Goal: Task Accomplishment & Management: Complete application form

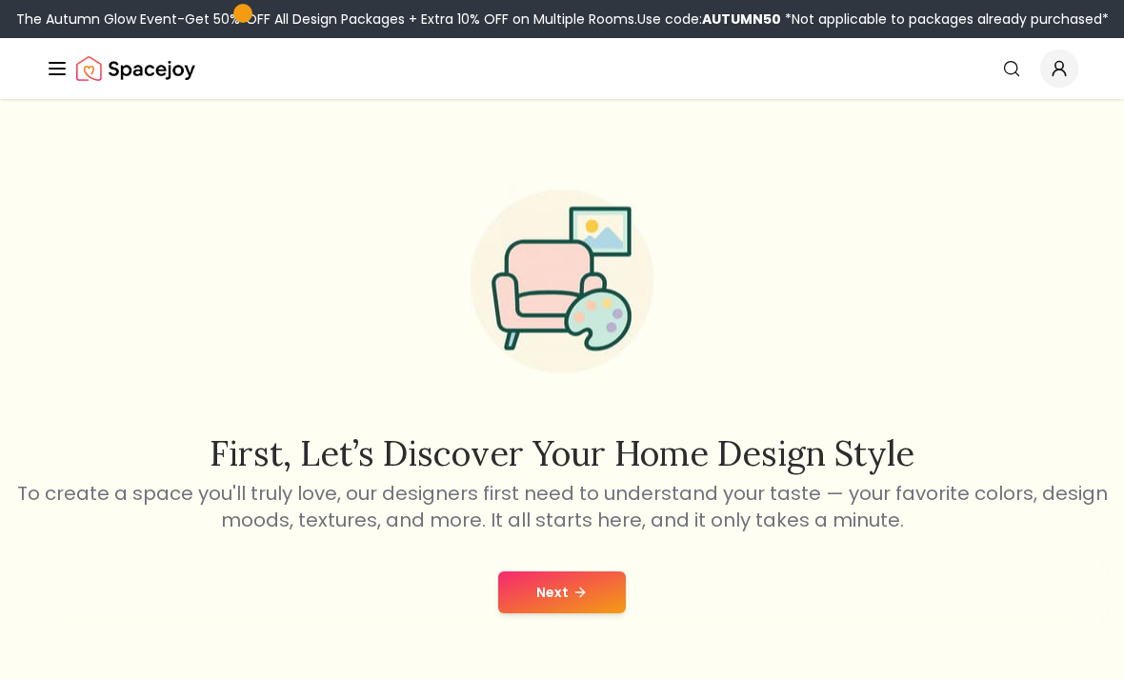
click at [548, 605] on button "Next" at bounding box center [562, 593] width 128 height 42
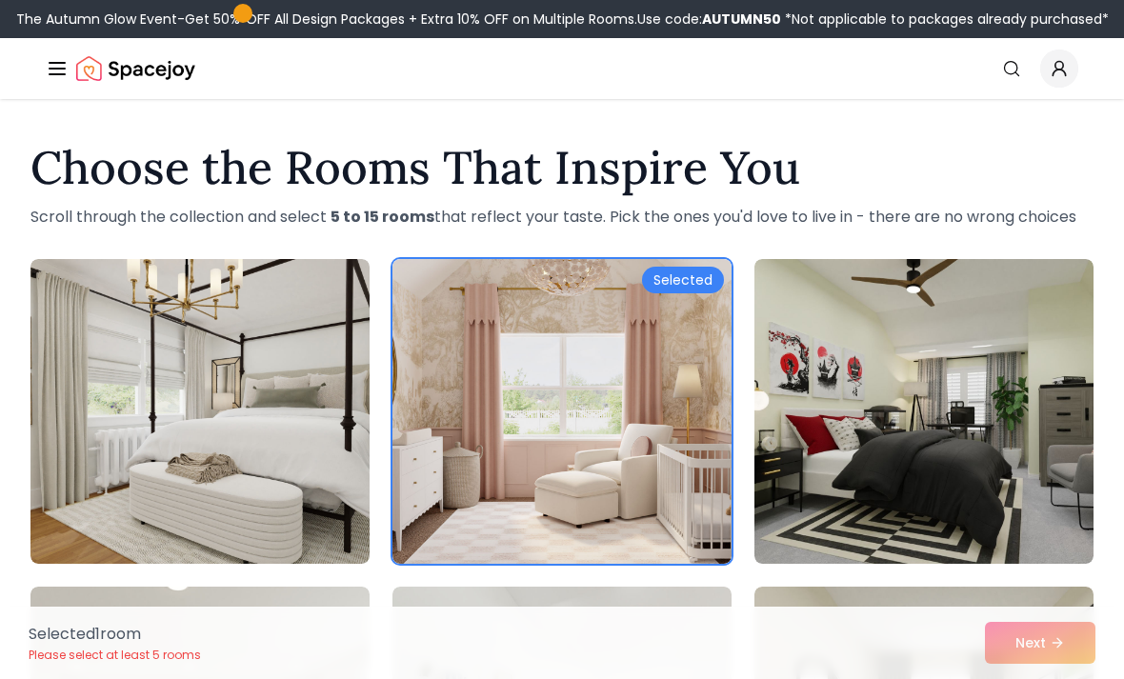
click at [658, 391] on img at bounding box center [562, 411] width 339 height 305
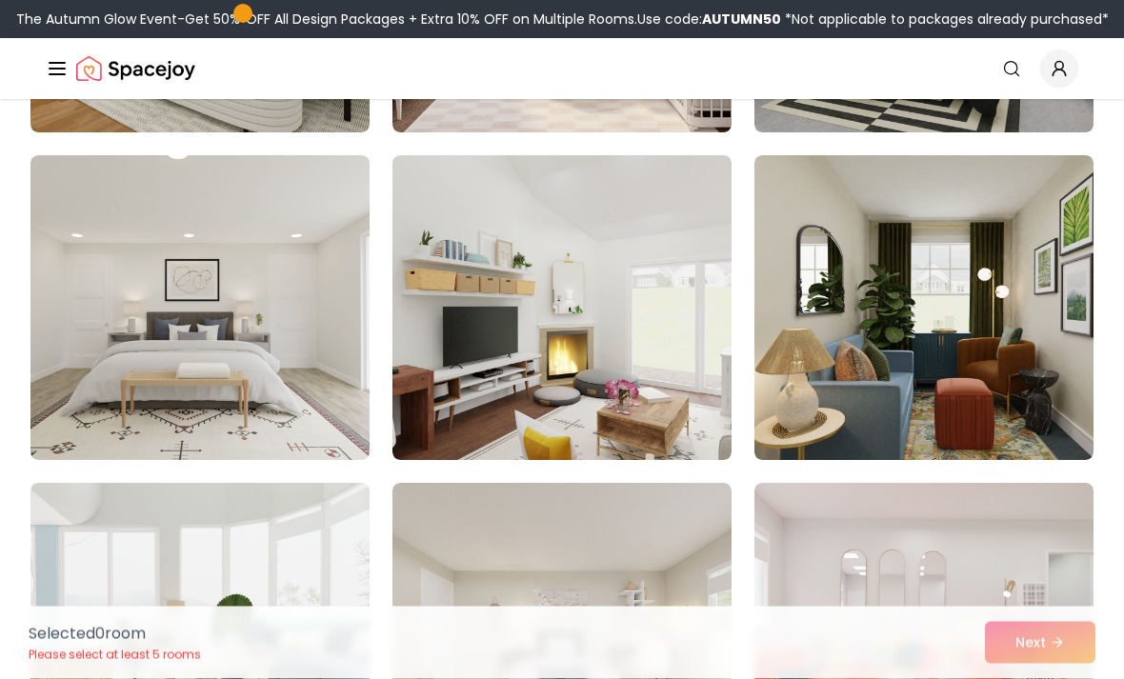
click at [521, 330] on img at bounding box center [562, 308] width 339 height 305
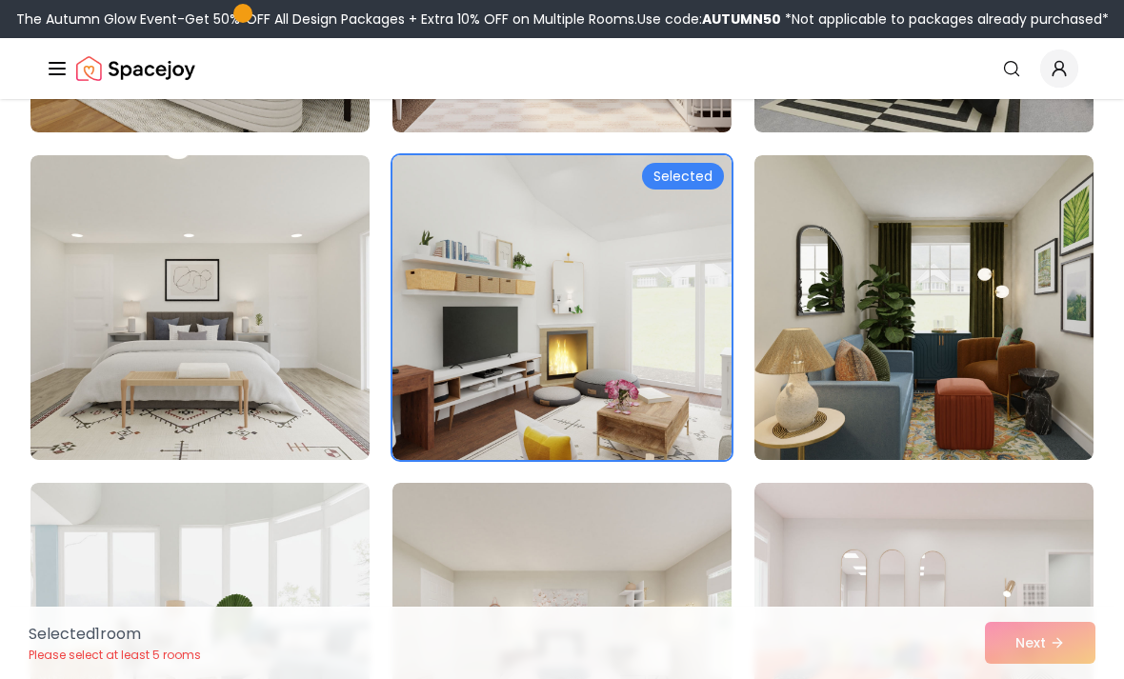
click at [208, 304] on img at bounding box center [199, 307] width 339 height 305
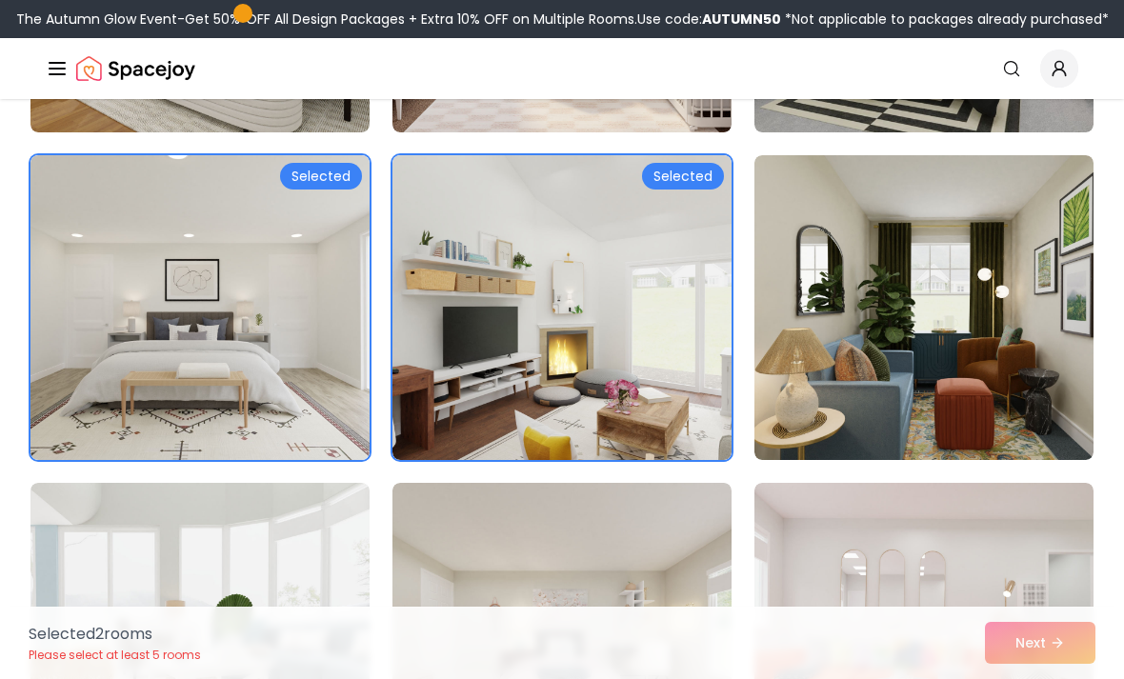
click at [215, 248] on img at bounding box center [199, 307] width 339 height 305
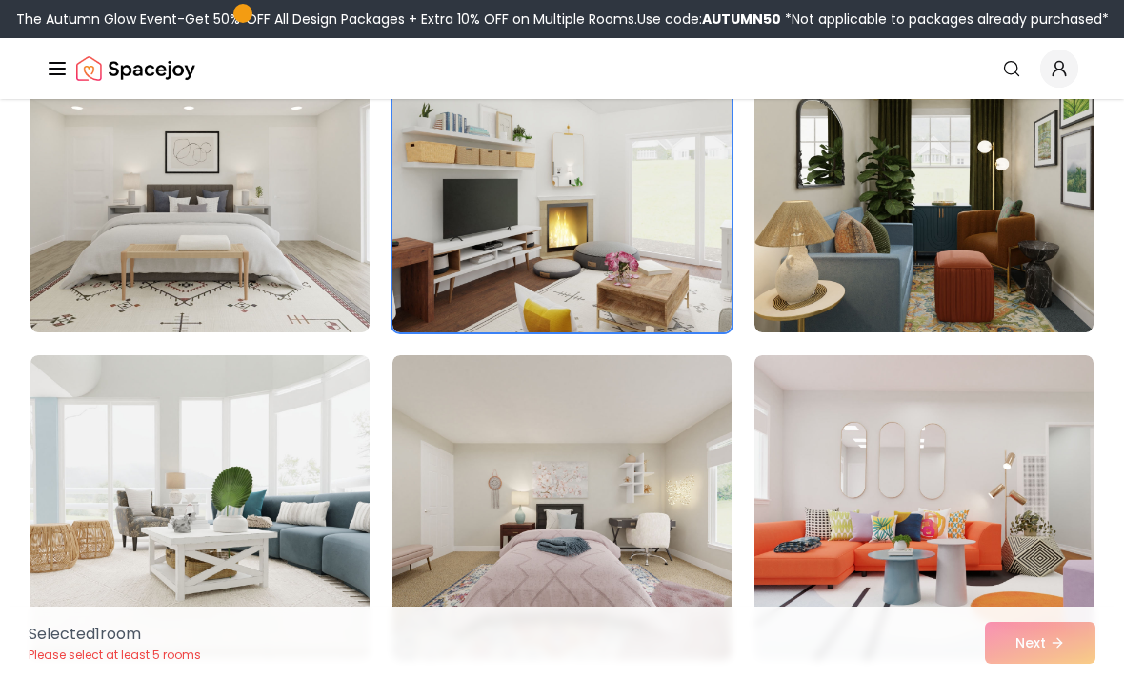
click at [967, 243] on img at bounding box center [924, 180] width 339 height 305
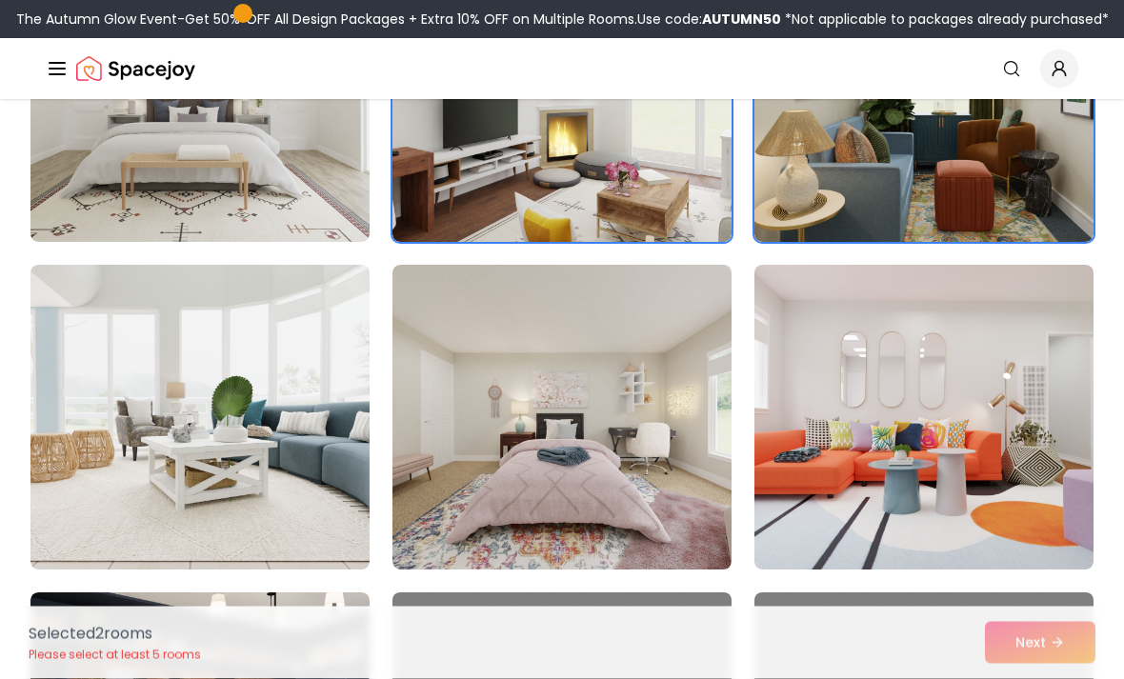
scroll to position [658, 0]
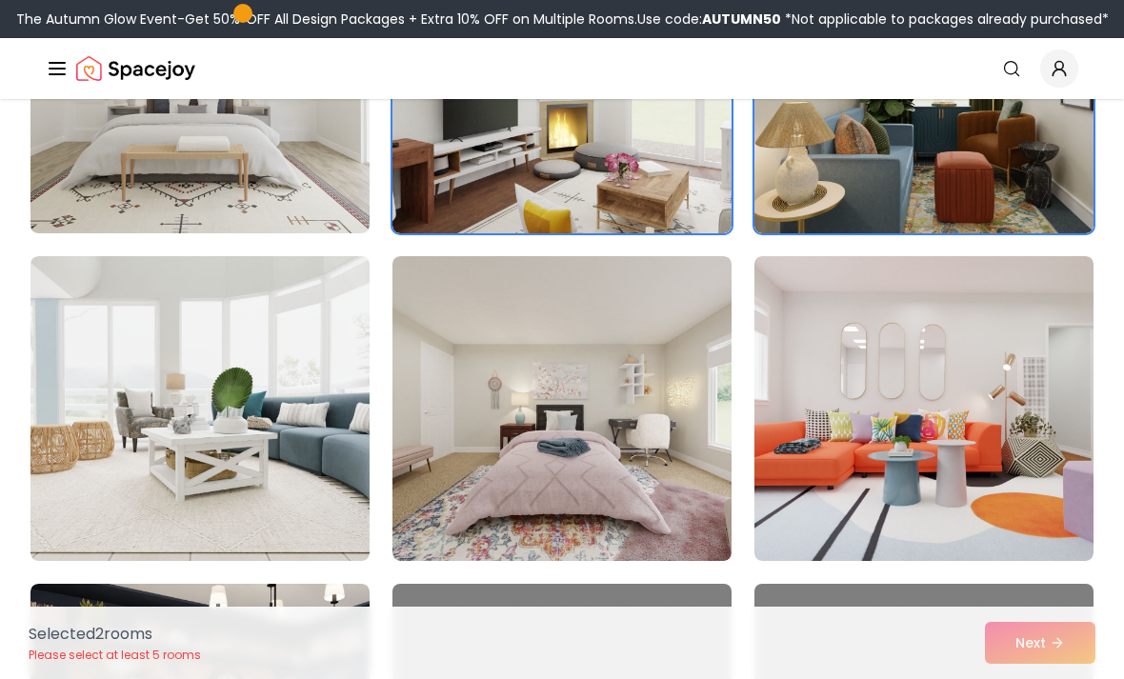
click at [922, 392] on img at bounding box center [924, 408] width 339 height 305
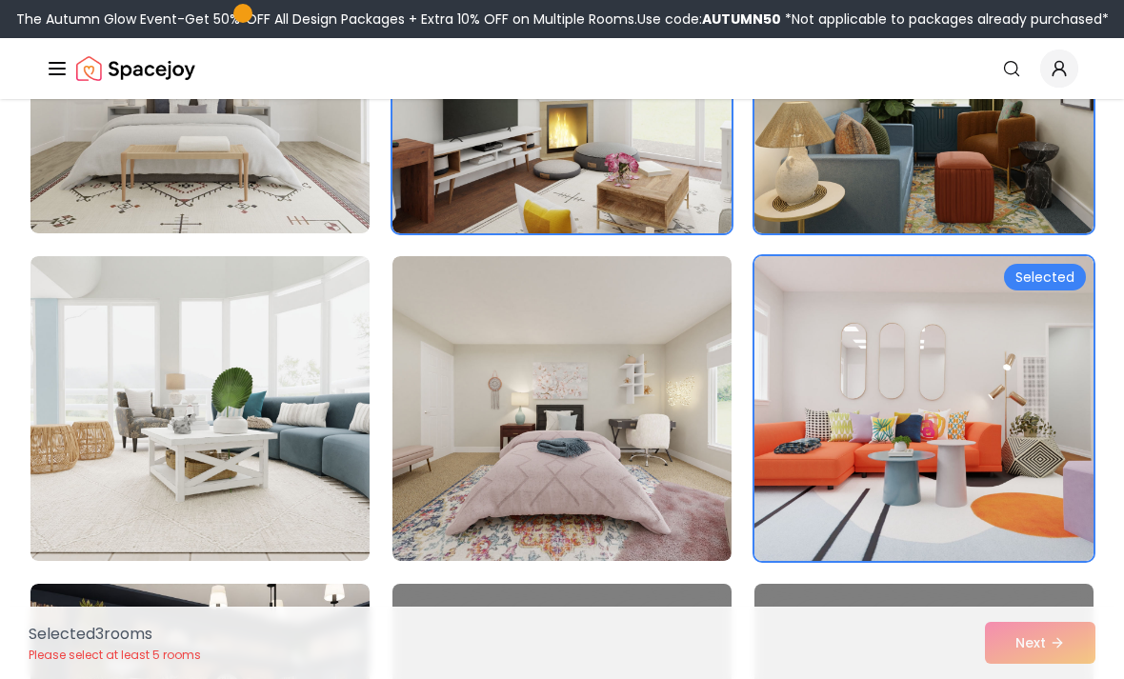
click at [233, 394] on img at bounding box center [199, 408] width 339 height 305
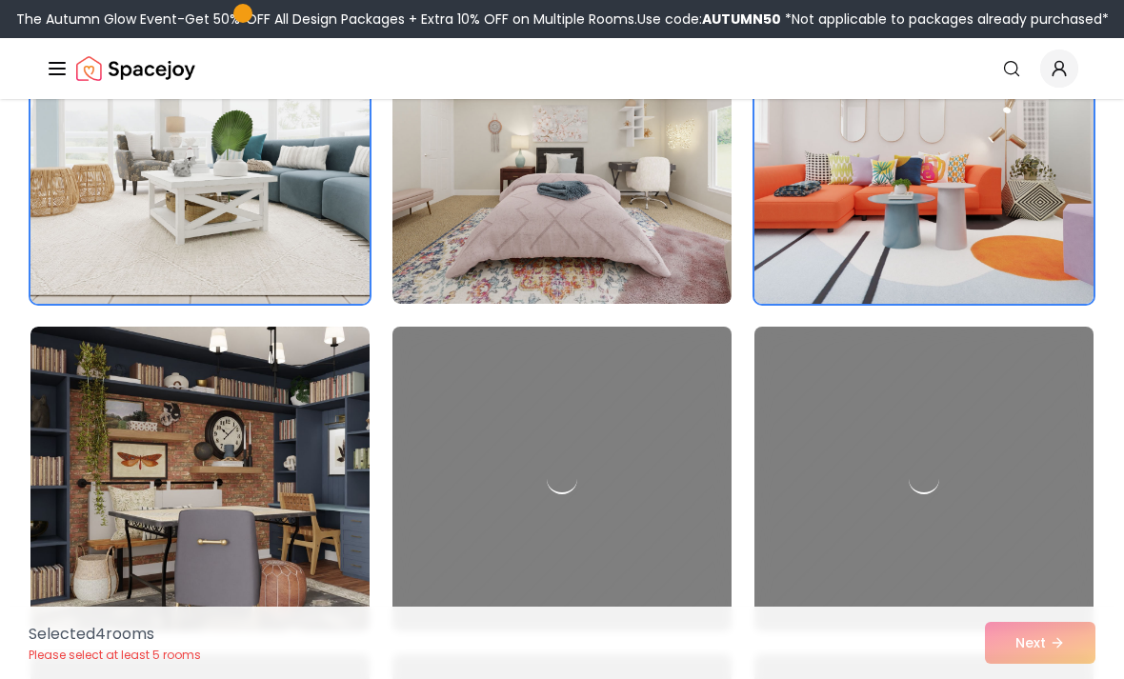
click at [219, 426] on img at bounding box center [199, 479] width 339 height 305
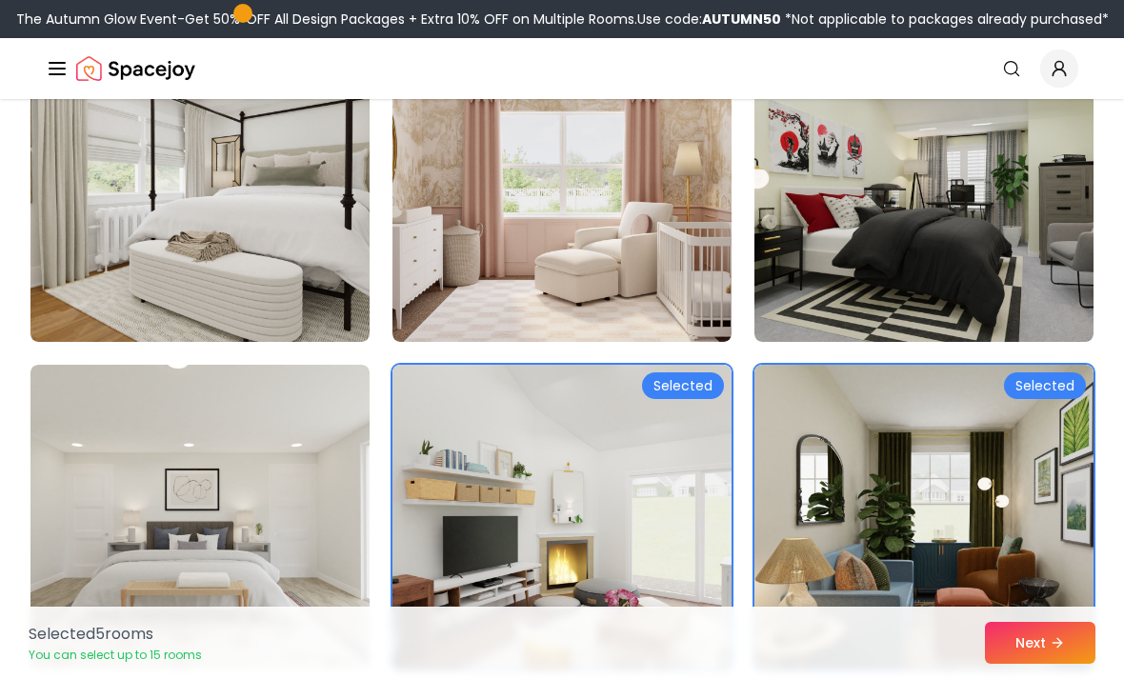
scroll to position [0, 0]
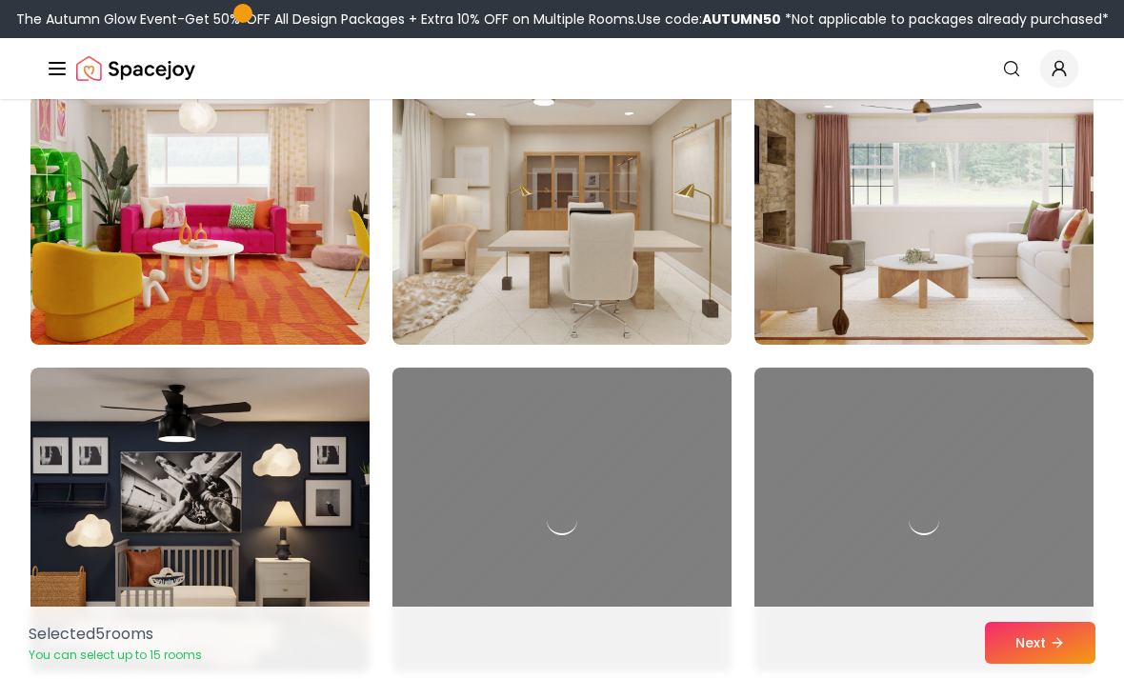
click at [1006, 255] on img at bounding box center [924, 192] width 339 height 305
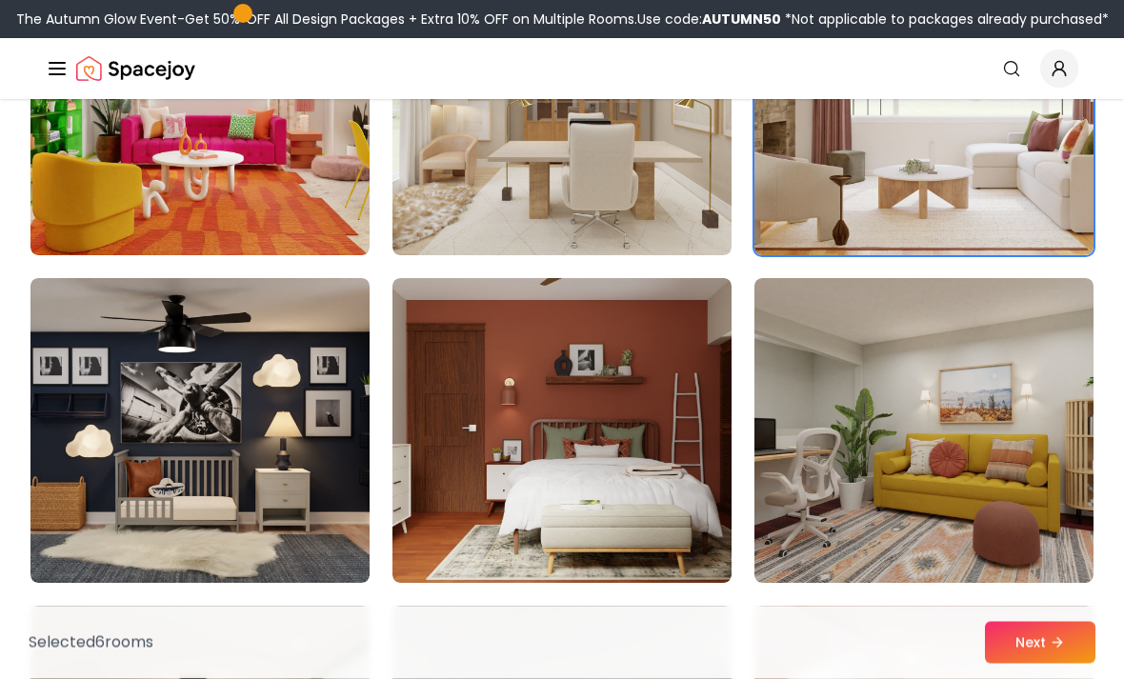
click at [630, 190] on img at bounding box center [562, 103] width 339 height 305
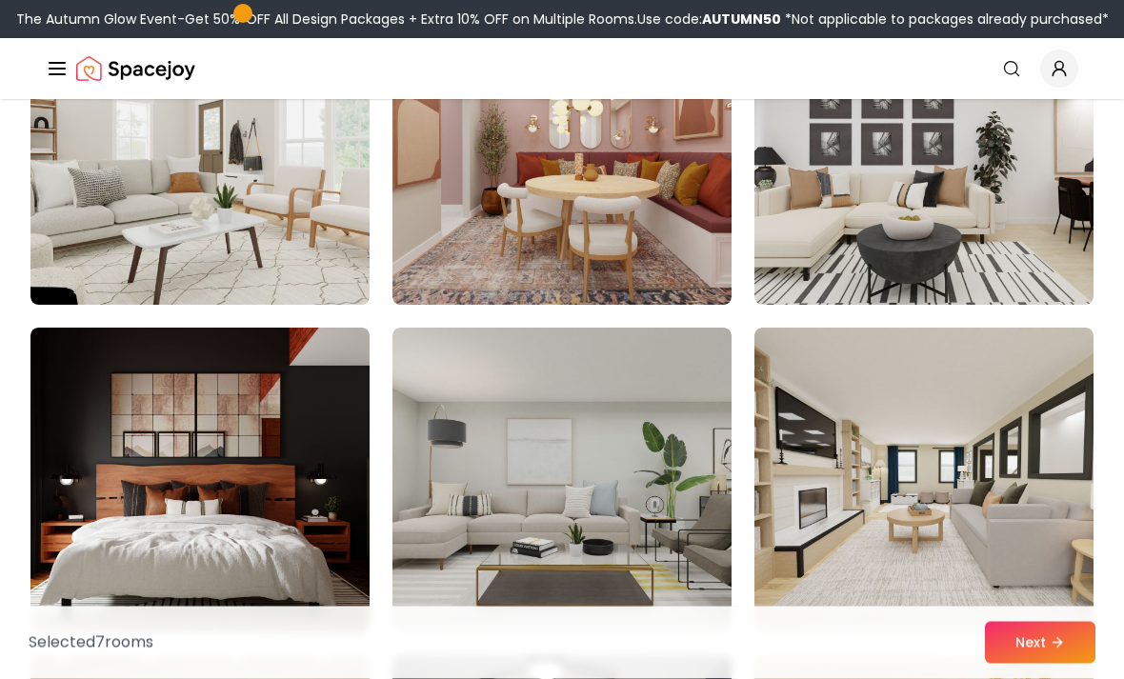
scroll to position [2881, 0]
click at [276, 200] on img at bounding box center [199, 152] width 339 height 305
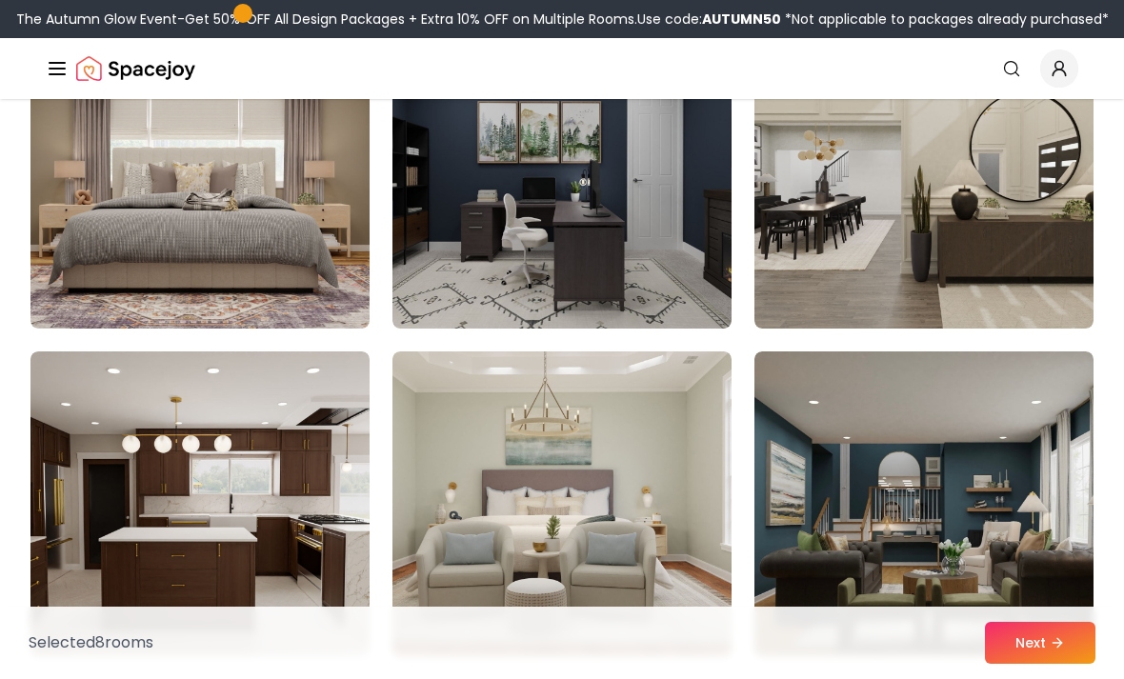
scroll to position [3533, 0]
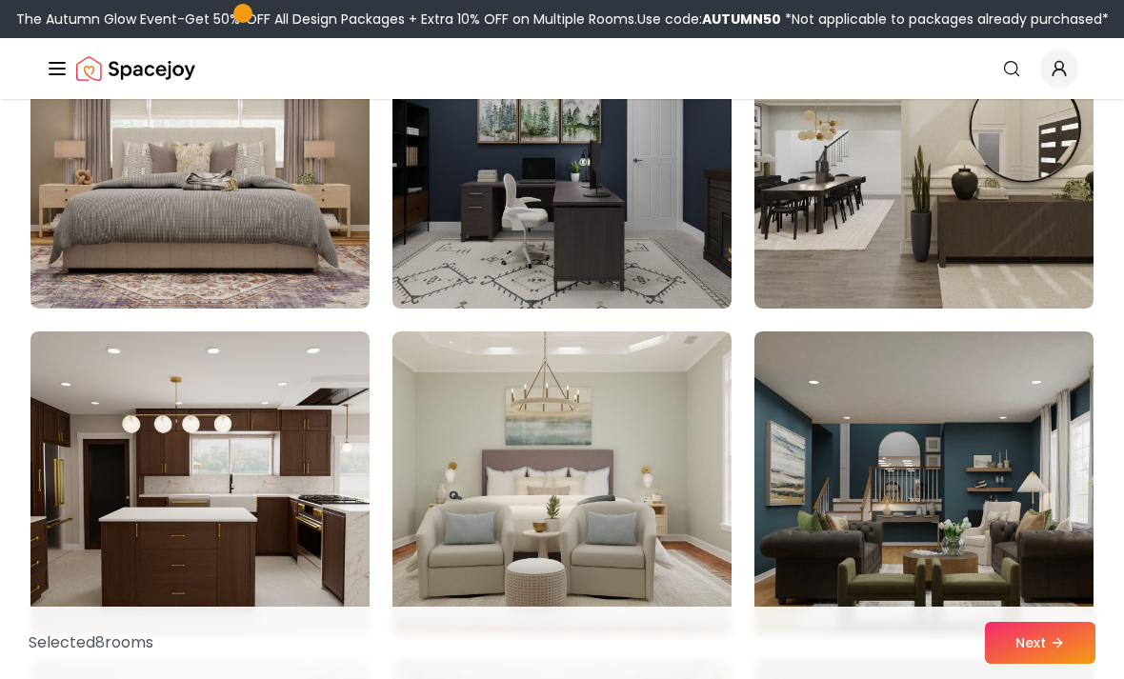
click at [883, 237] on img at bounding box center [924, 156] width 339 height 305
click at [907, 431] on img at bounding box center [924, 484] width 339 height 305
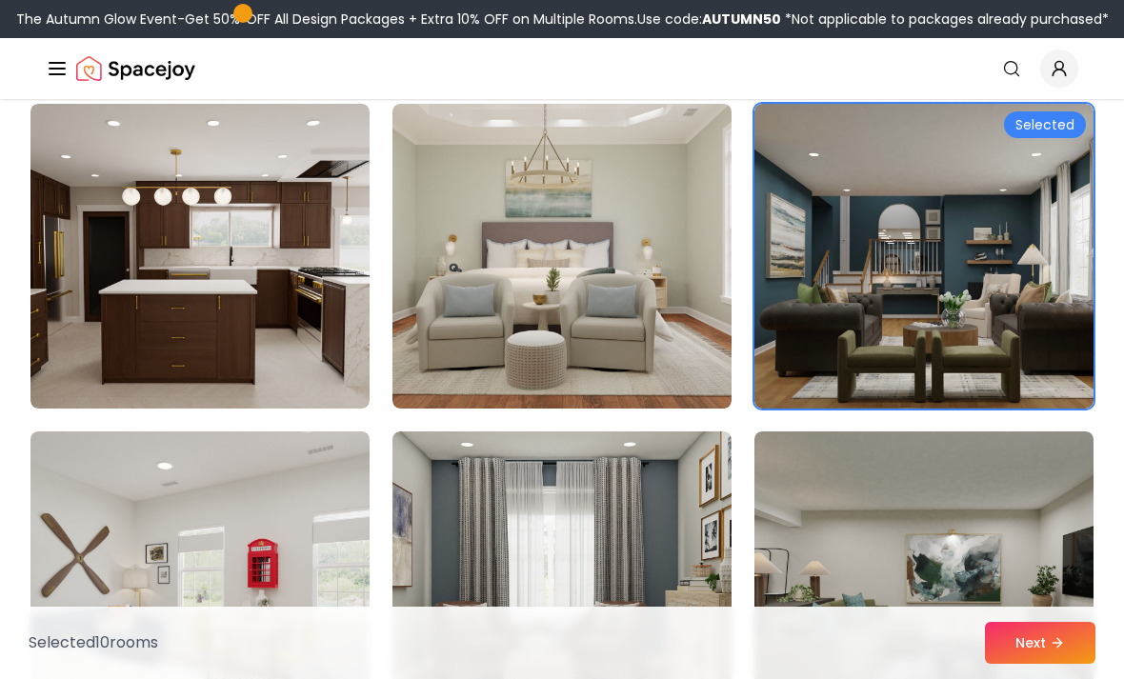
click at [224, 279] on img at bounding box center [199, 256] width 339 height 305
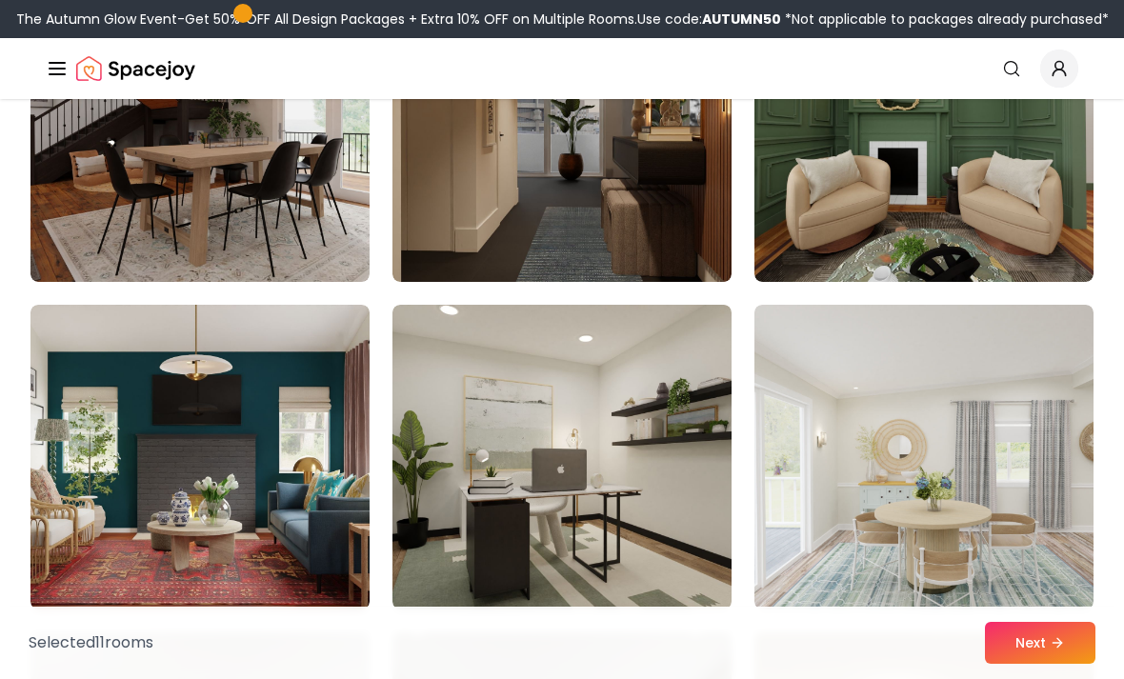
click at [186, 212] on img at bounding box center [199, 129] width 339 height 305
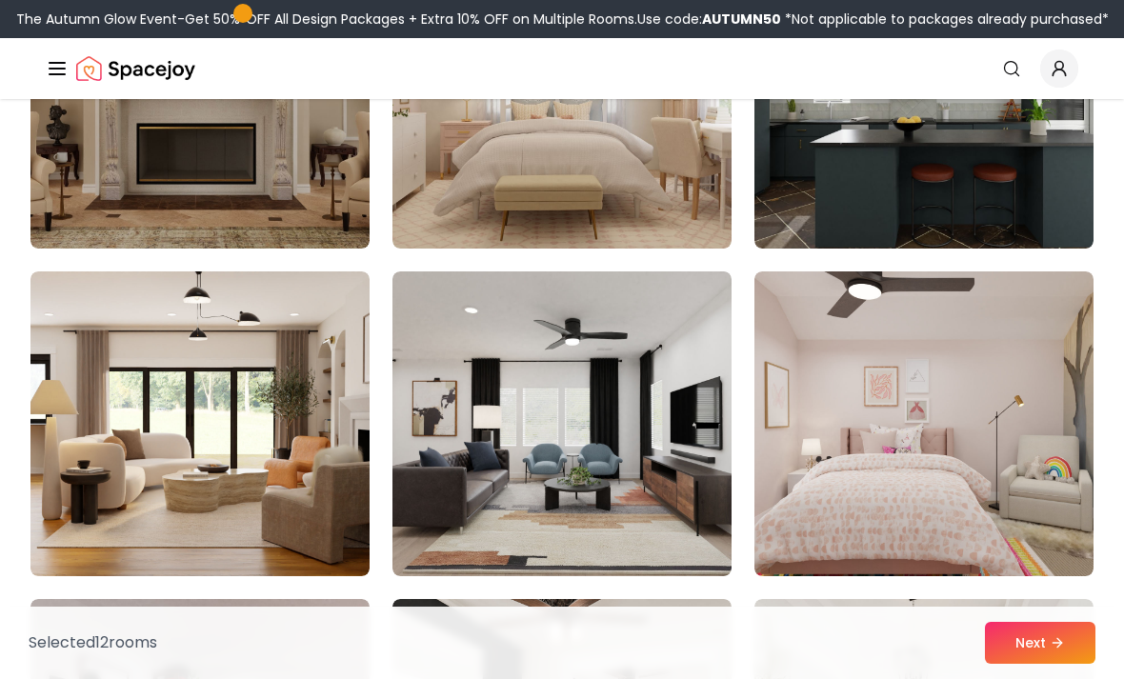
click at [645, 407] on img at bounding box center [562, 424] width 339 height 305
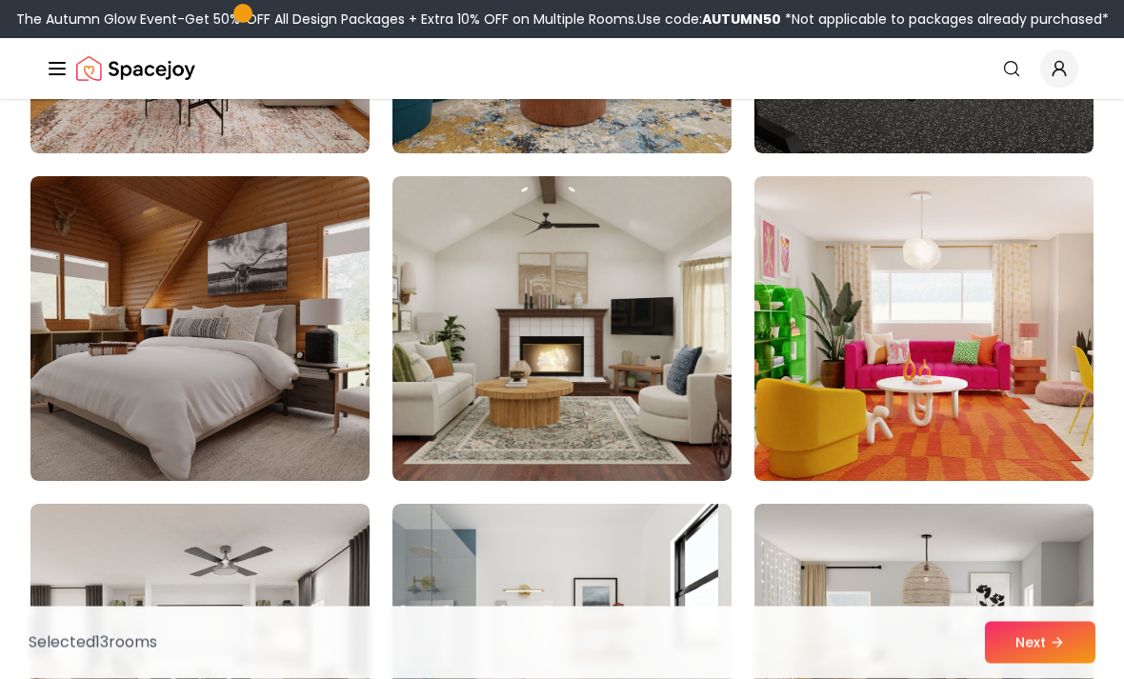
scroll to position [6638, 0]
click at [823, 129] on img at bounding box center [924, 0] width 339 height 305
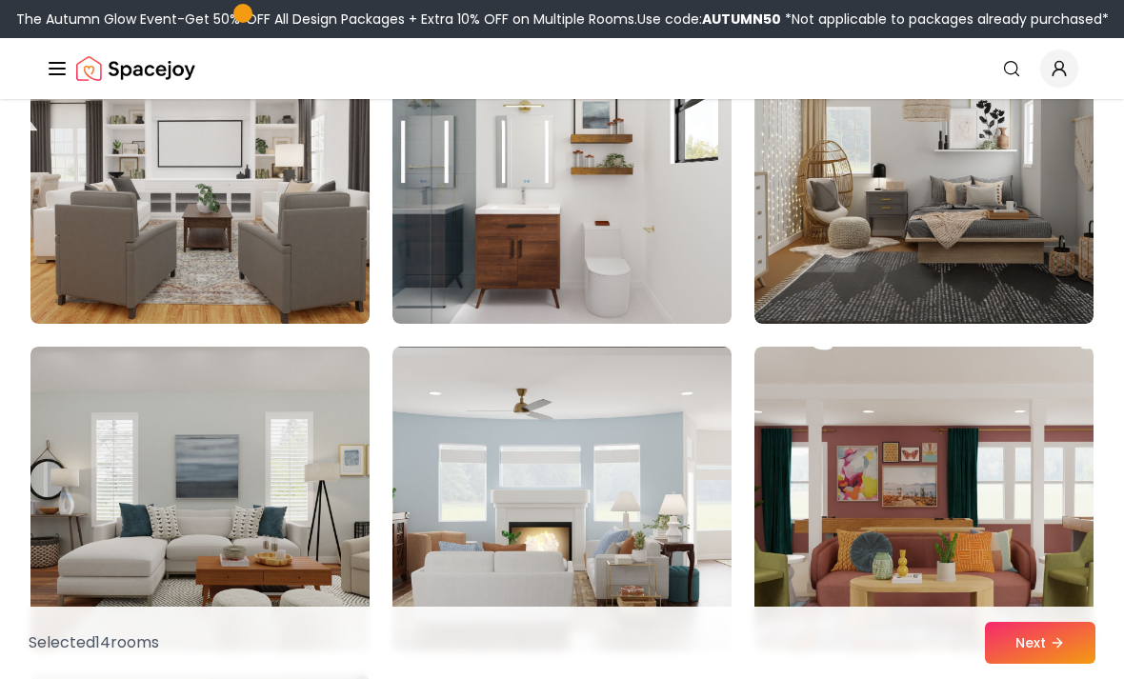
scroll to position [7141, 0]
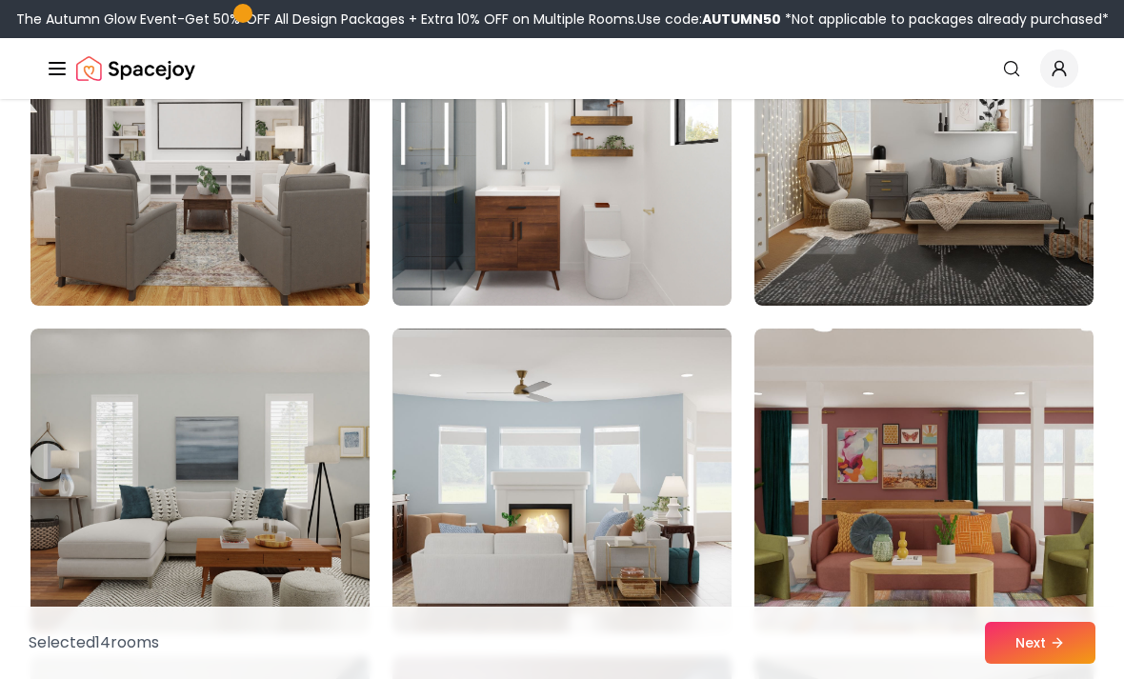
click at [657, 233] on img at bounding box center [562, 153] width 339 height 305
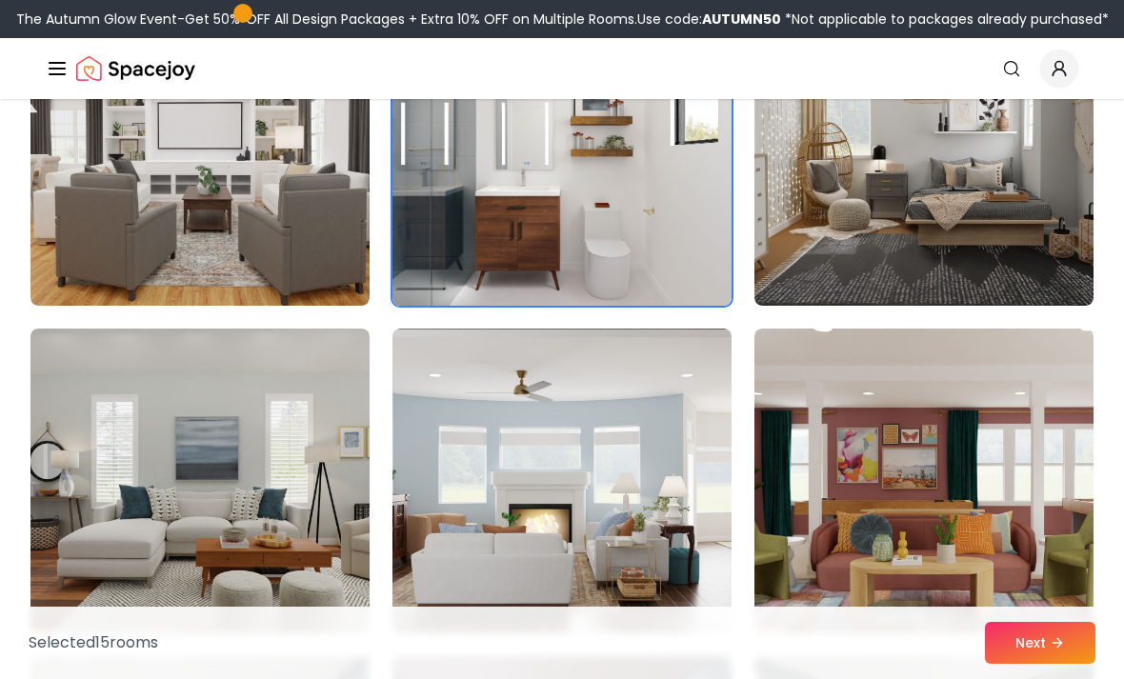
click at [636, 220] on img at bounding box center [562, 153] width 339 height 305
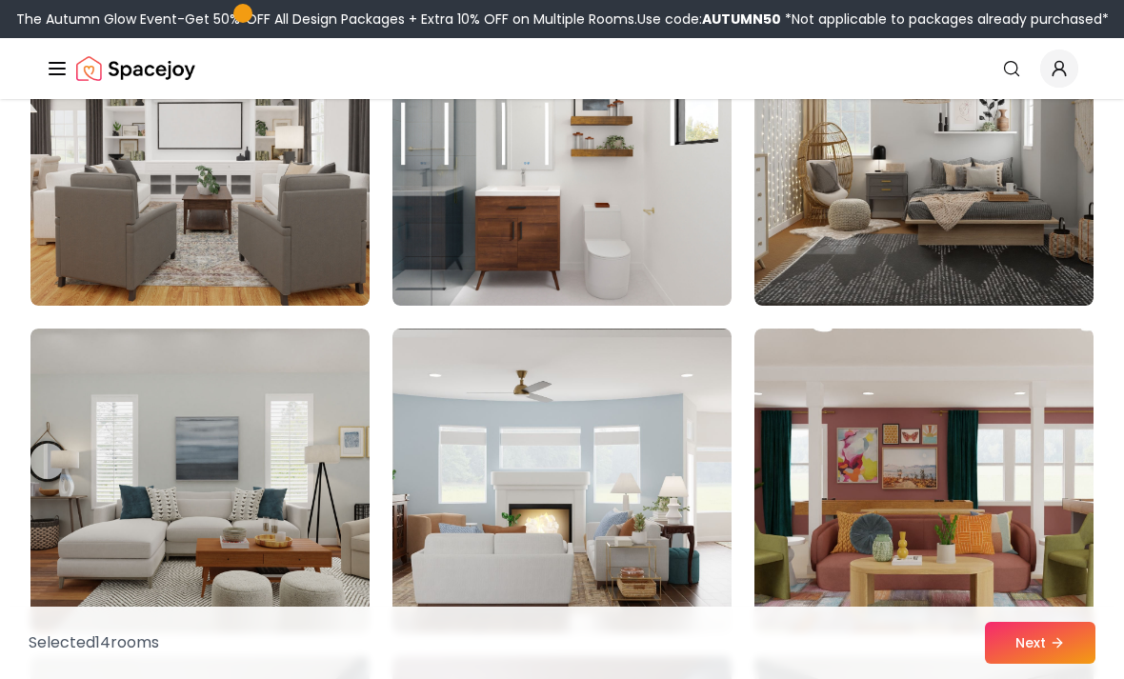
click at [654, 245] on img at bounding box center [562, 153] width 339 height 305
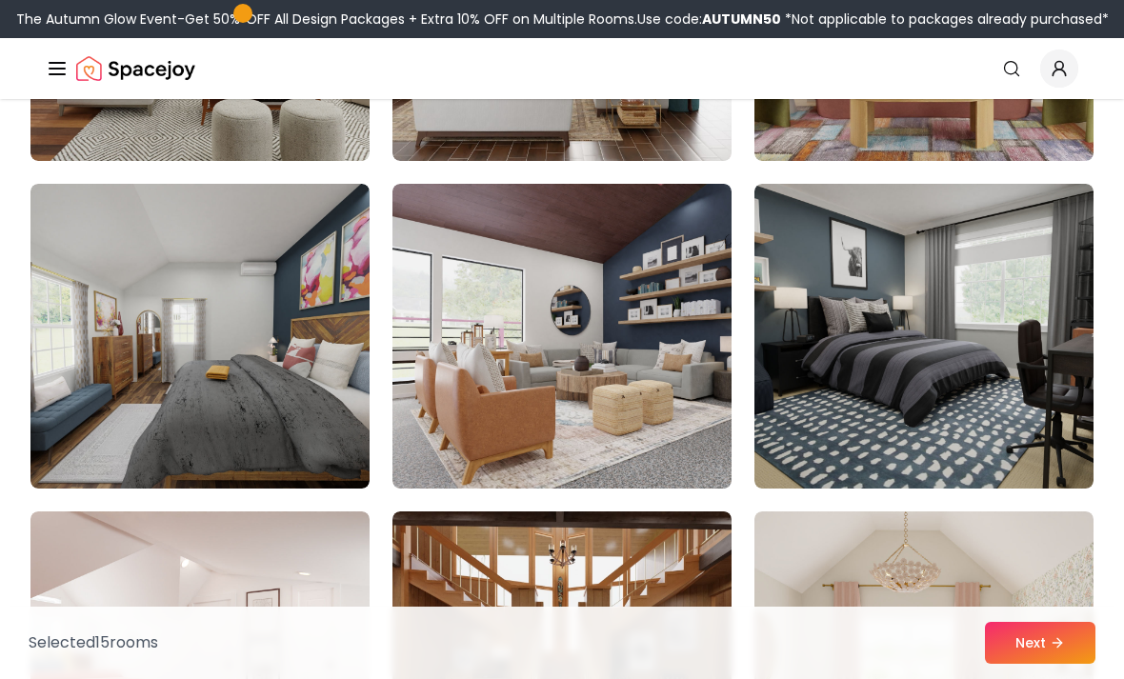
scroll to position [7649, 0]
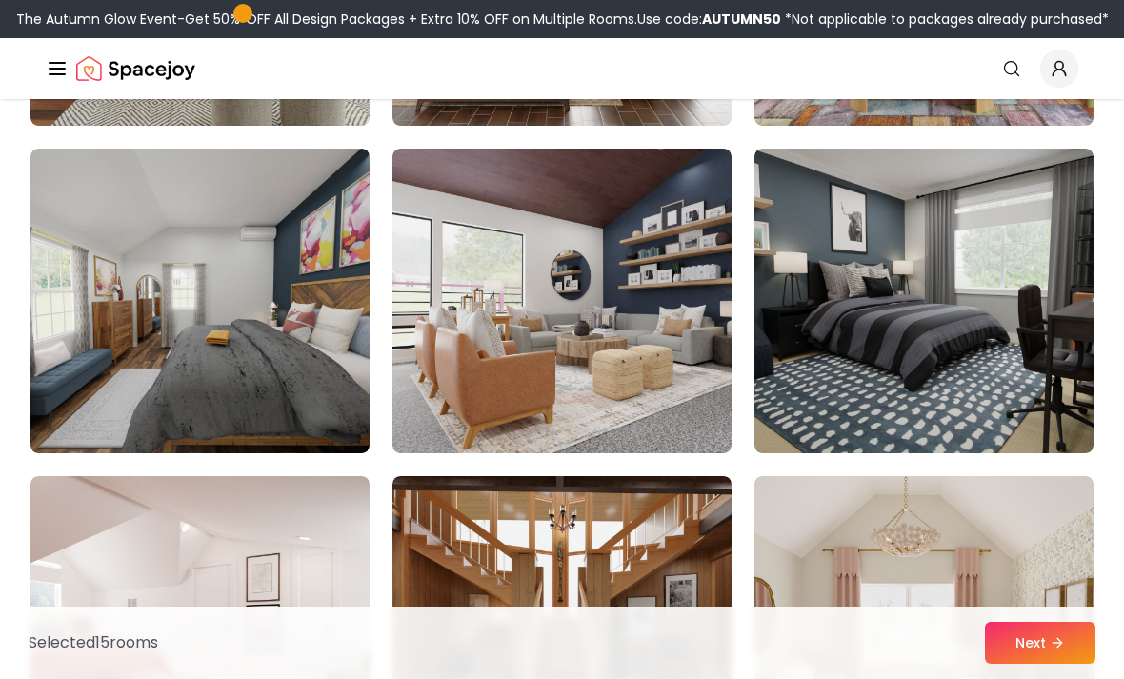
click at [1055, 664] on button "Next" at bounding box center [1040, 643] width 111 height 42
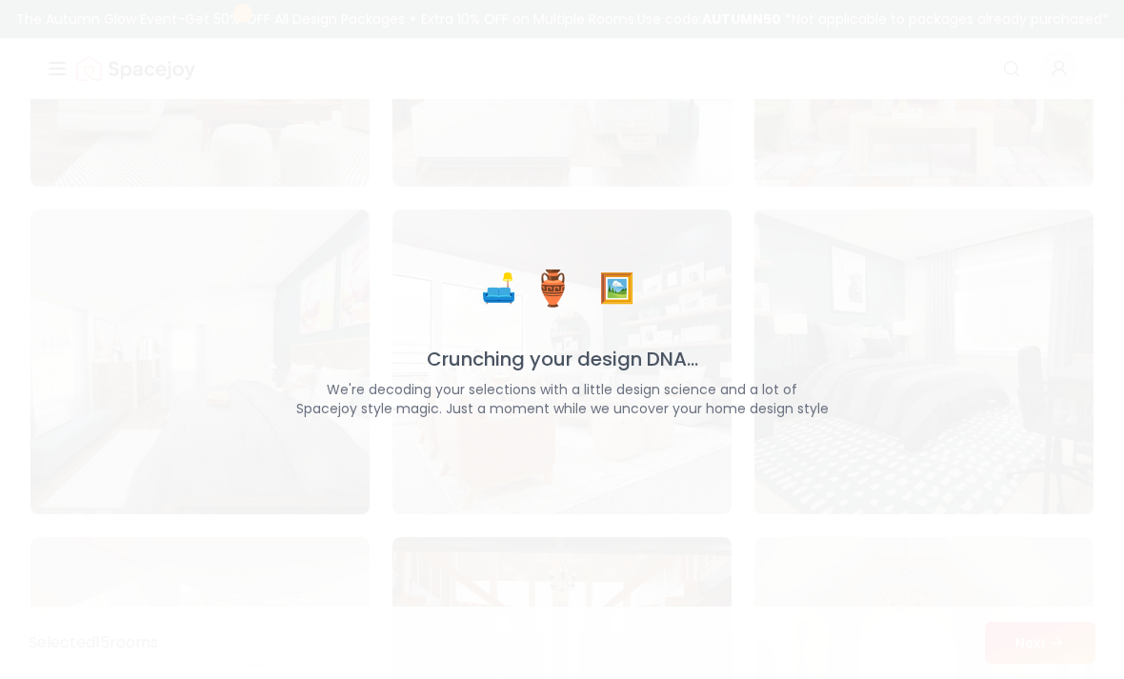
scroll to position [7689, 0]
